Goal: Transaction & Acquisition: Register for event/course

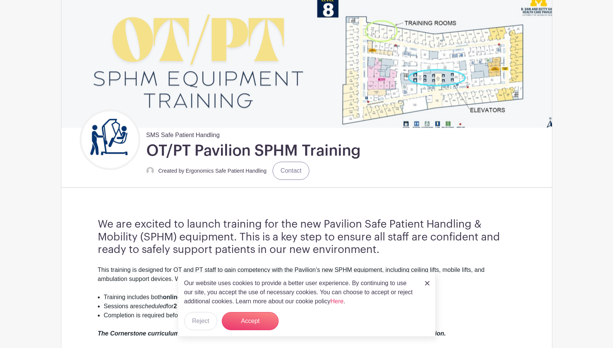
scroll to position [76, 0]
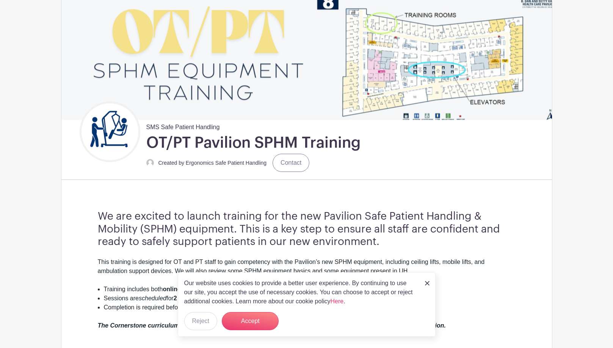
drag, startPoint x: 428, startPoint y: 281, endPoint x: 431, endPoint y: 276, distance: 5.3
click at [428, 281] on img at bounding box center [427, 283] width 5 height 5
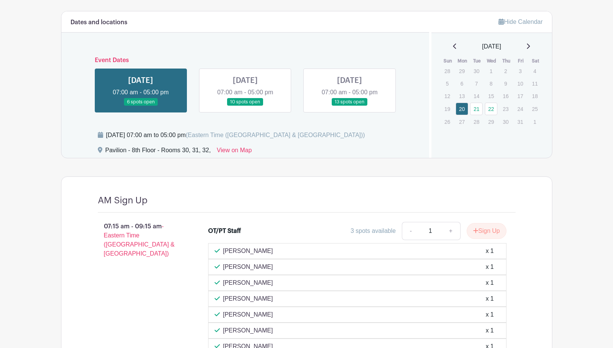
scroll to position [365, 0]
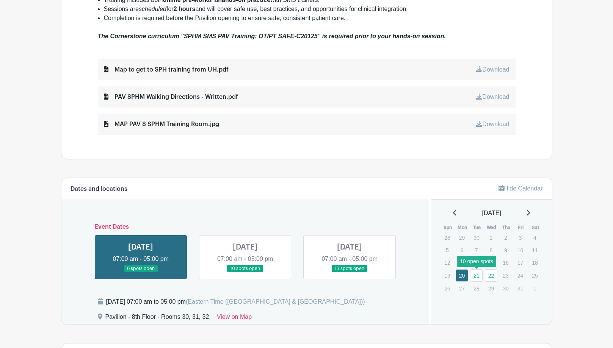
drag, startPoint x: 476, startPoint y: 278, endPoint x: 499, endPoint y: 284, distance: 23.5
click at [476, 278] on link "21" at bounding box center [476, 276] width 13 height 13
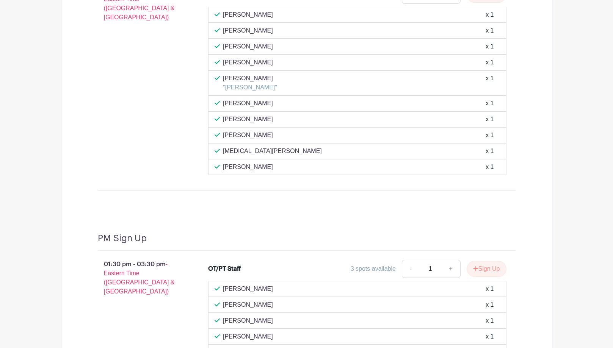
scroll to position [933, 0]
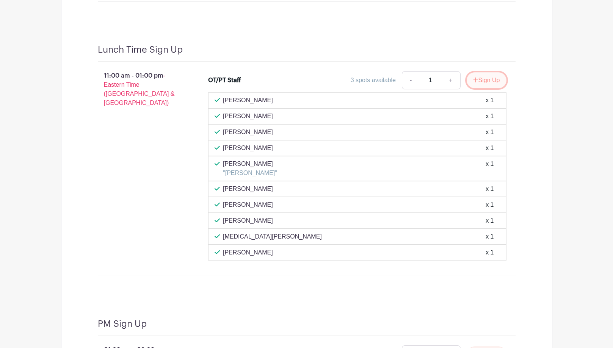
click at [485, 80] on button "Sign Up" at bounding box center [487, 80] width 40 height 16
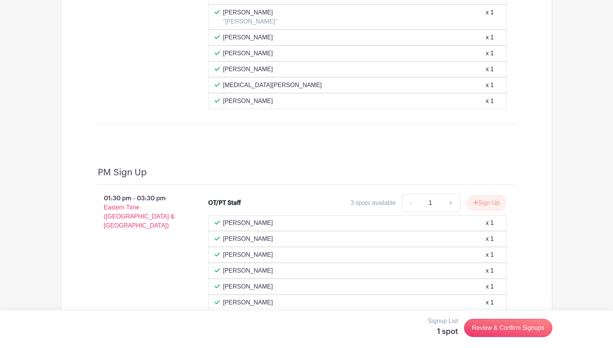
scroll to position [971, 0]
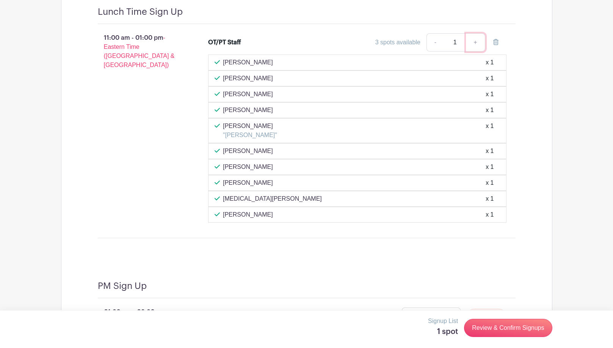
click at [474, 43] on link "+" at bounding box center [475, 42] width 19 height 18
type input "2"
click at [434, 43] on link "-" at bounding box center [435, 42] width 17 height 18
type input "1"
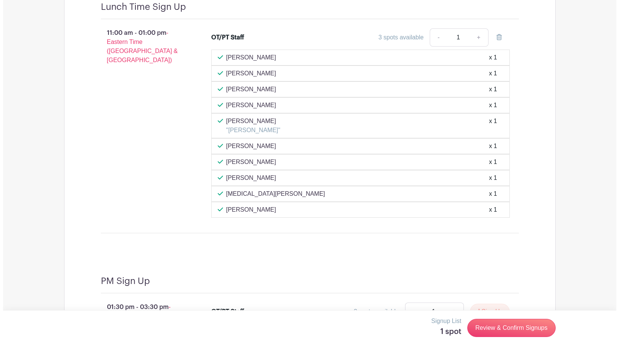
scroll to position [1084, 0]
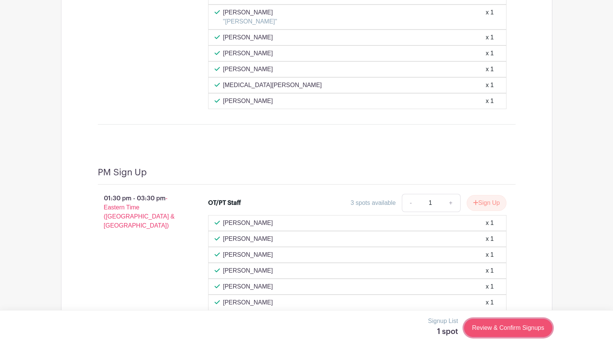
click at [526, 329] on link "Review & Confirm Signups" at bounding box center [508, 328] width 88 height 18
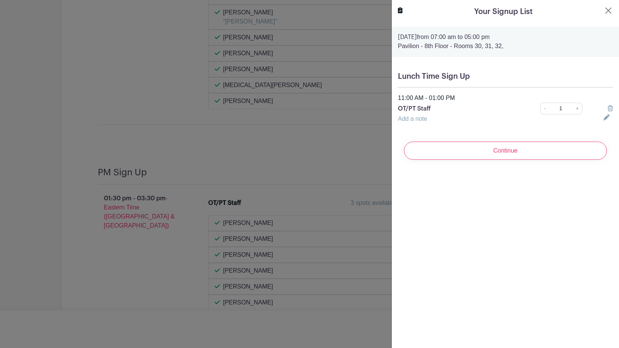
click at [412, 119] on link "Add a note" at bounding box center [412, 119] width 29 height 6
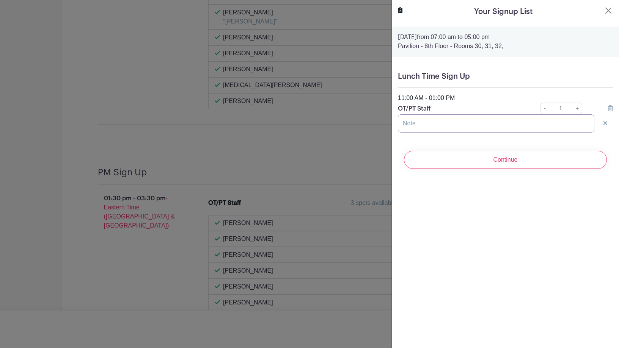
click at [433, 127] on input "text" at bounding box center [496, 124] width 196 height 18
click at [502, 124] on input "[PERSON_NAME]" at bounding box center [496, 124] width 196 height 18
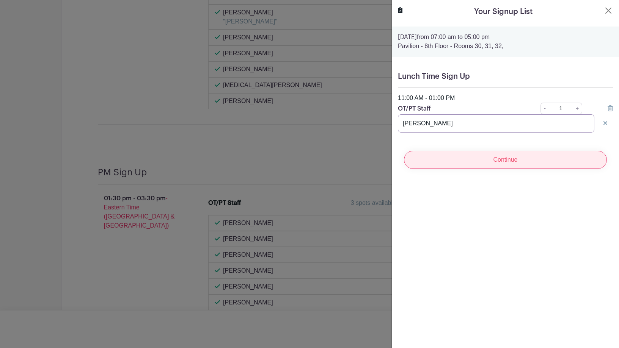
type input "[PERSON_NAME]"
click at [509, 160] on input "Continue" at bounding box center [505, 160] width 203 height 18
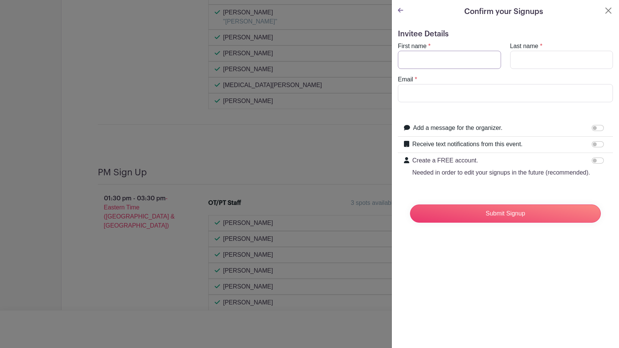
click at [423, 59] on input "First name" at bounding box center [449, 60] width 103 height 18
type input "g"
type input "[PERSON_NAME]"
type input "[EMAIL_ADDRESS][DOMAIN_NAME]"
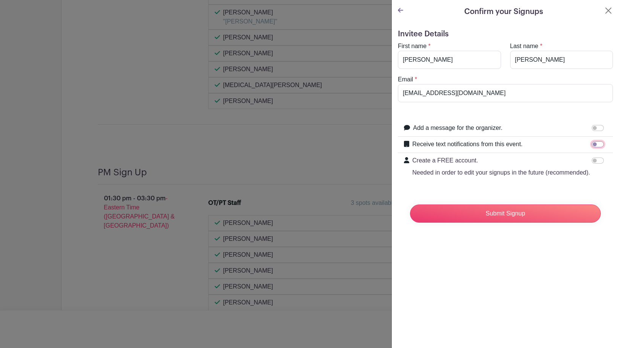
click at [591, 146] on input "Receive text notifications from this event." at bounding box center [597, 144] width 12 height 6
checkbox input "true"
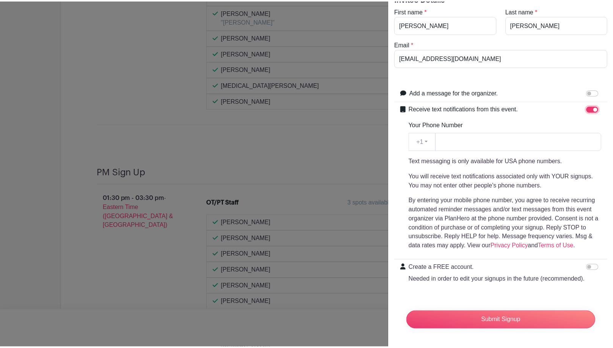
scroll to position [50, 0]
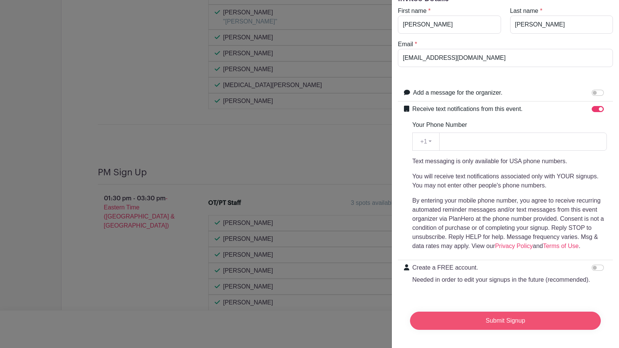
click at [513, 315] on input "Submit Signup" at bounding box center [505, 321] width 191 height 18
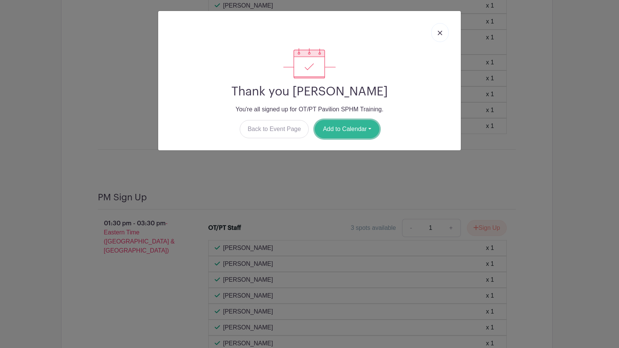
click at [355, 128] on button "Add to Calendar" at bounding box center [347, 129] width 64 height 18
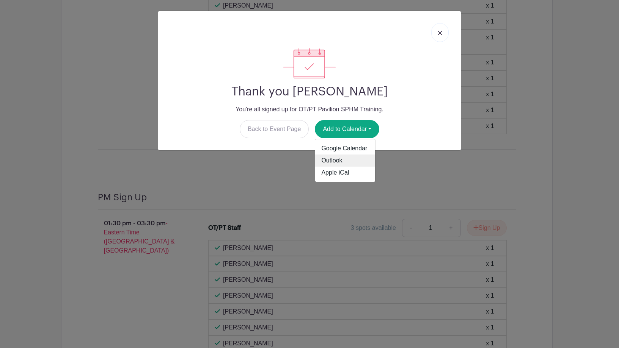
click at [347, 159] on link "Outlook" at bounding box center [345, 161] width 60 height 12
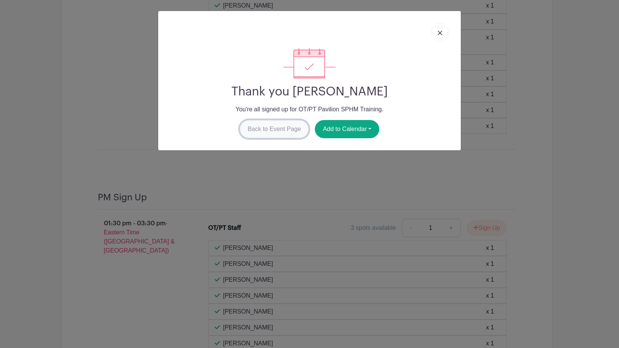
click at [269, 129] on link "Back to Event Page" at bounding box center [274, 129] width 69 height 18
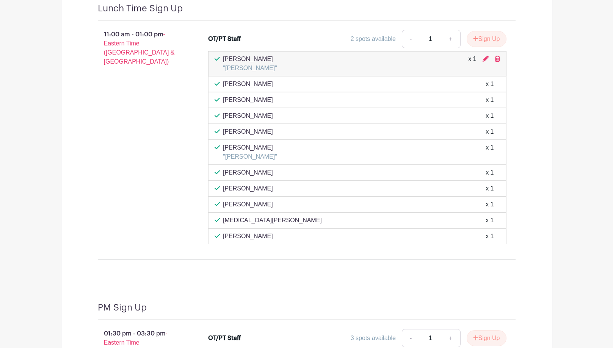
scroll to position [971, 0]
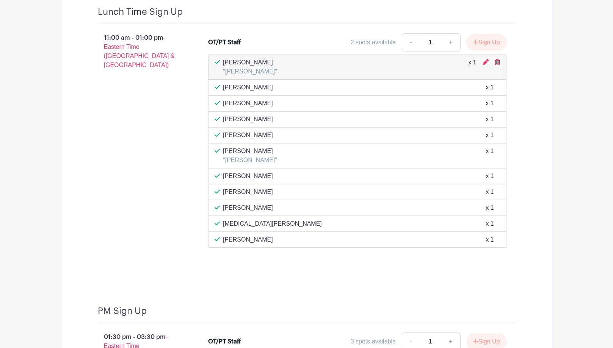
click at [497, 60] on icon at bounding box center [497, 62] width 5 height 6
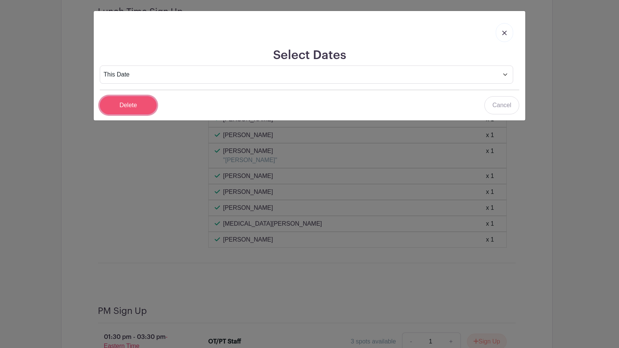
click at [141, 103] on input "Delete" at bounding box center [128, 105] width 57 height 18
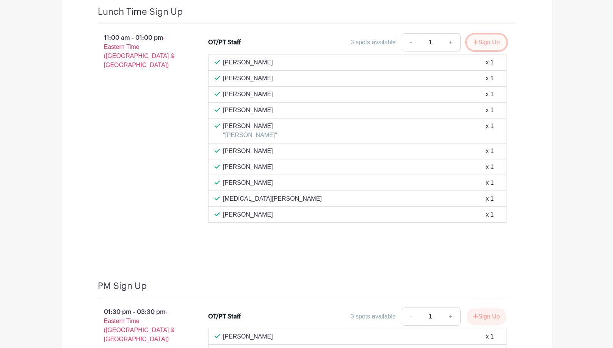
click at [483, 42] on button "Sign Up" at bounding box center [487, 43] width 40 height 16
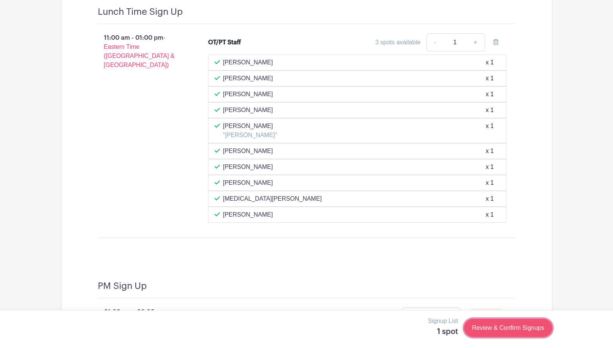
click at [503, 327] on link "Review & Confirm Signups" at bounding box center [508, 328] width 88 height 18
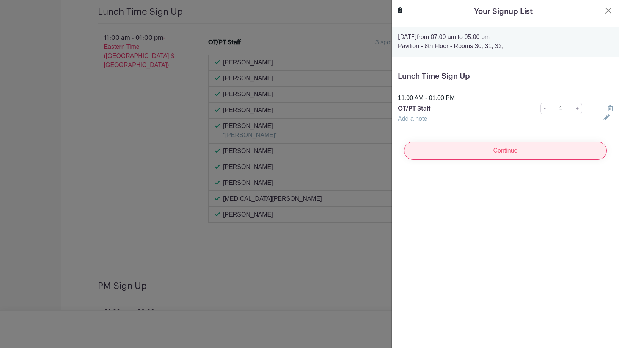
click at [515, 154] on input "Continue" at bounding box center [505, 151] width 203 height 18
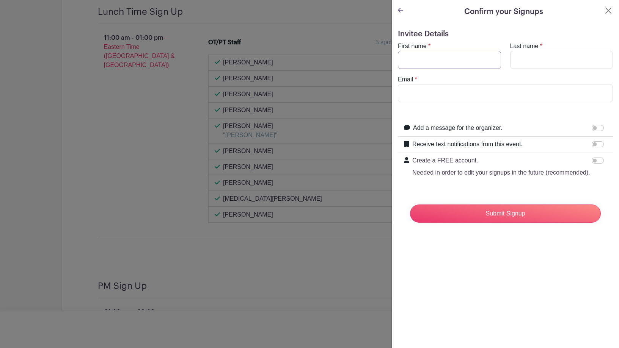
click at [406, 59] on input "First name" at bounding box center [449, 60] width 103 height 18
type input "[PERSON_NAME]"
type input "s"
type input "[PERSON_NAME]"
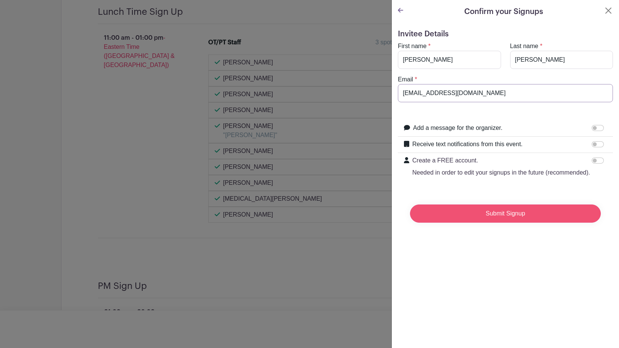
type input "[EMAIL_ADDRESS][DOMAIN_NAME]"
click at [494, 223] on input "Submit Signup" at bounding box center [505, 214] width 191 height 18
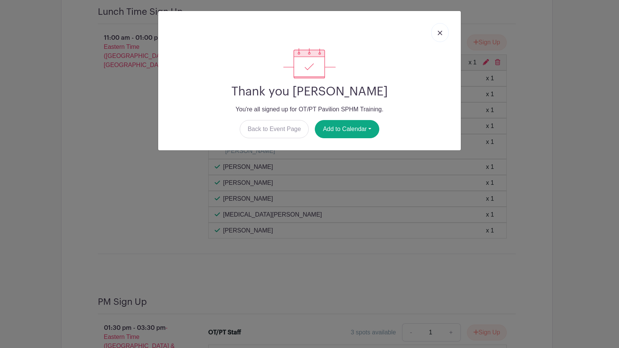
click at [438, 32] on img at bounding box center [440, 33] width 5 height 5
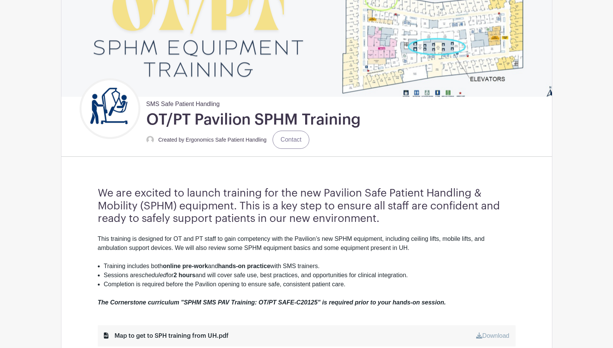
scroll to position [0, 0]
